Goal: Use online tool/utility

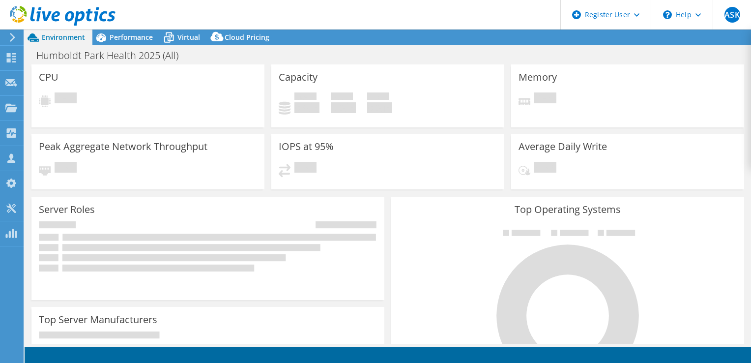
select select "USEast"
select select "USD"
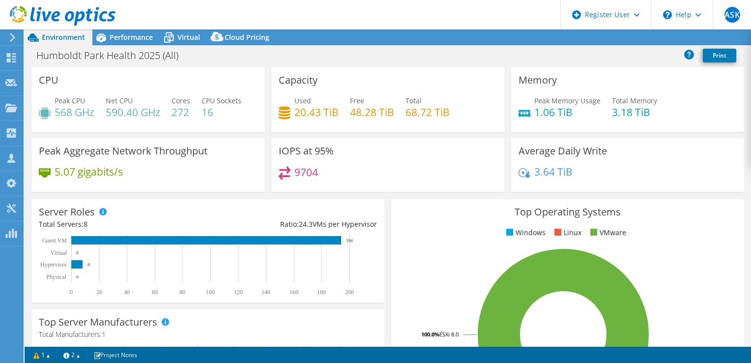
select select "USEast"
select select "USD"
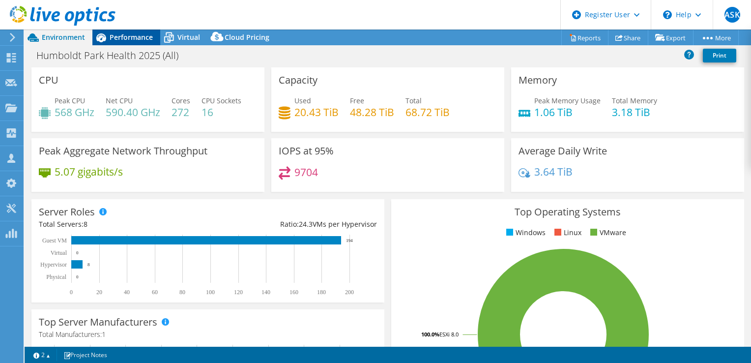
click at [123, 39] on span "Performance" at bounding box center [131, 36] width 43 height 9
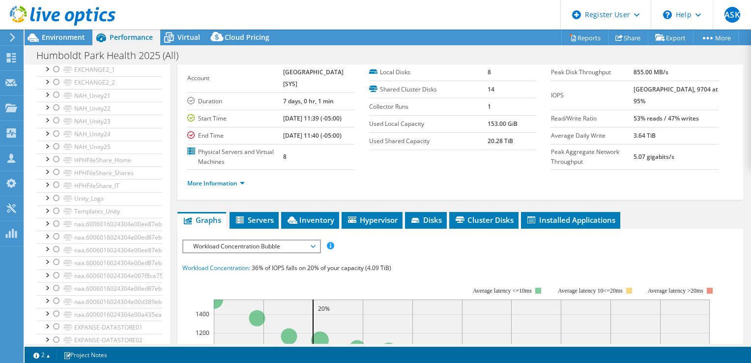
scroll to position [763, 0]
